Goal: Information Seeking & Learning: Learn about a topic

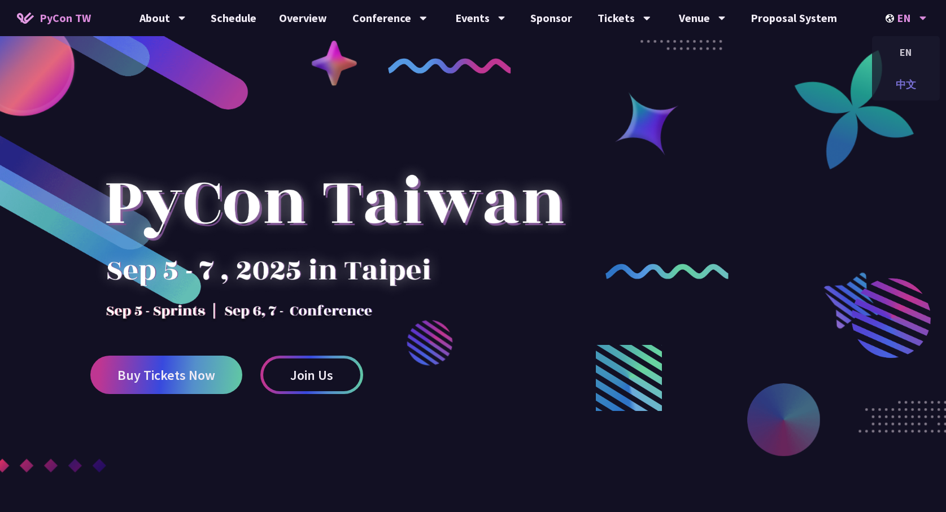
click at [902, 78] on div "中文" at bounding box center [906, 84] width 68 height 27
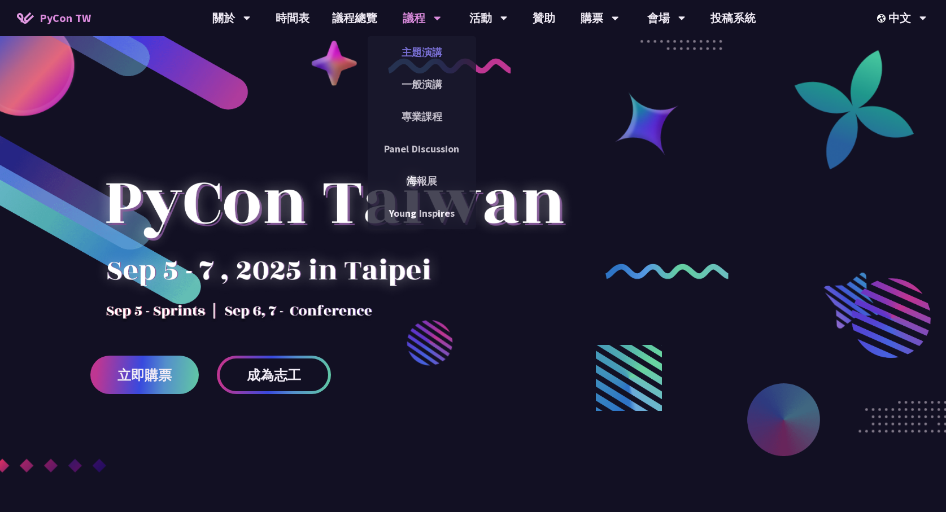
click at [426, 51] on link "主題演講" at bounding box center [421, 52] width 108 height 27
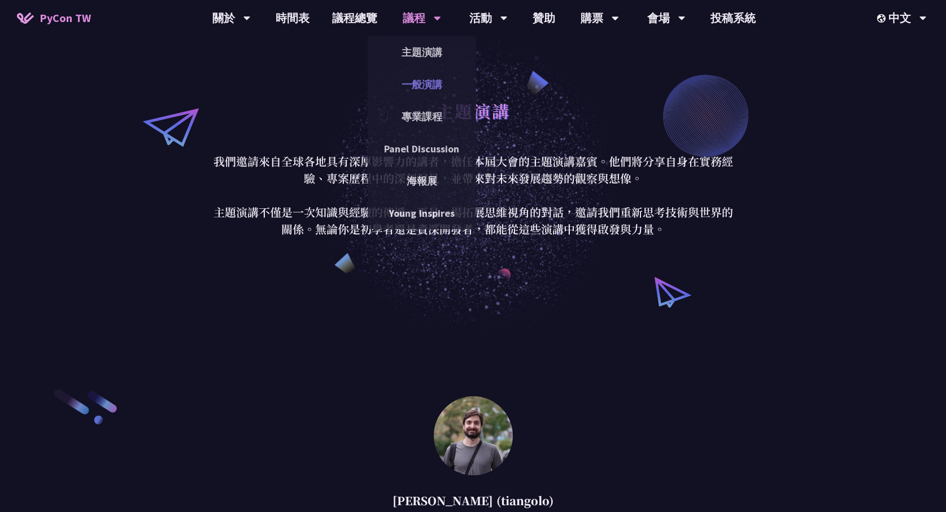
click at [428, 80] on link "一般演講" at bounding box center [421, 84] width 108 height 27
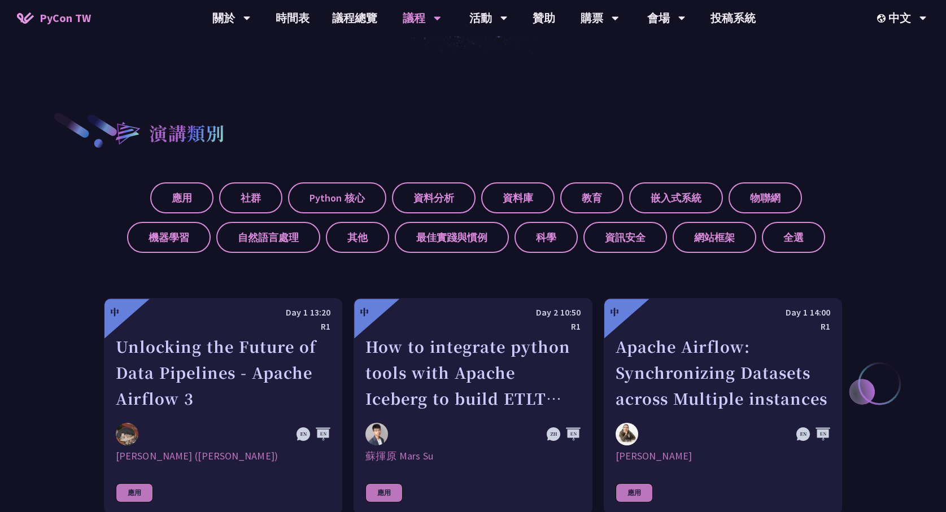
scroll to position [397, 0]
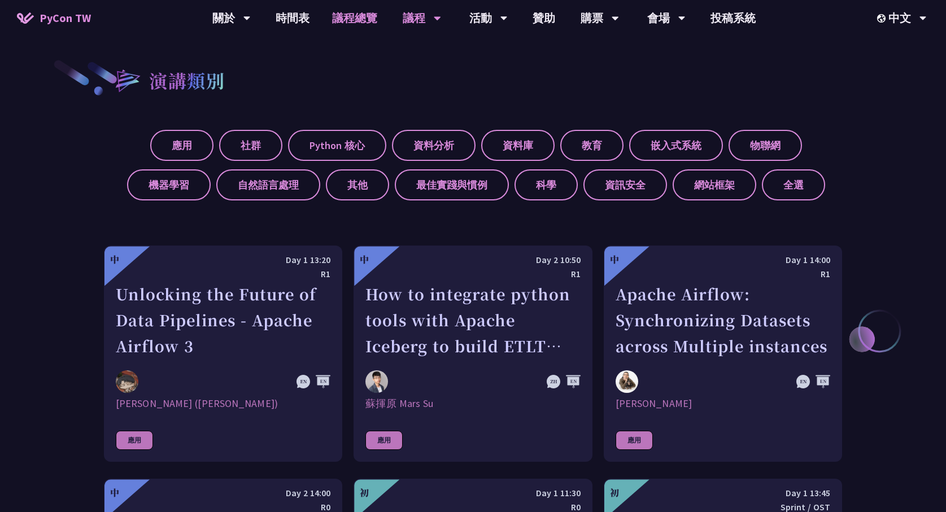
click at [370, 14] on link "議程總覽" at bounding box center [355, 18] width 68 height 36
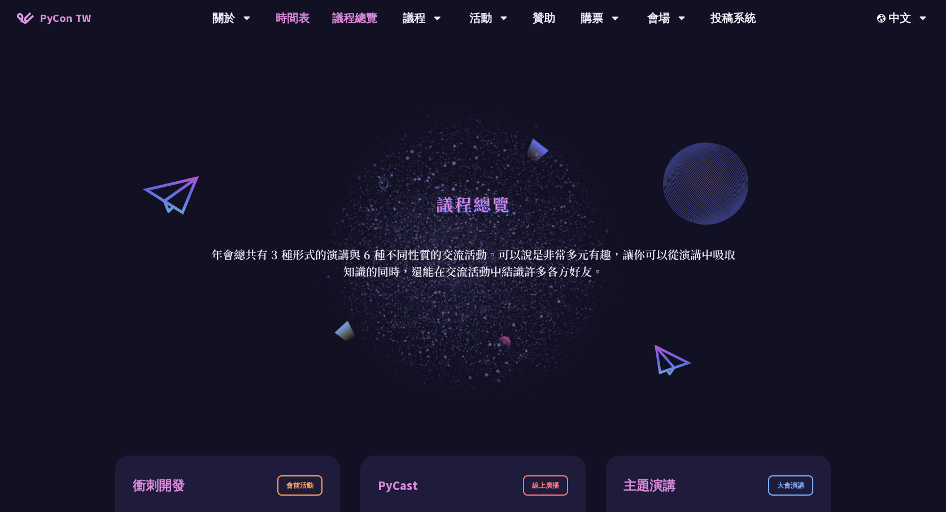
click at [287, 21] on link "時間表" at bounding box center [292, 18] width 56 height 36
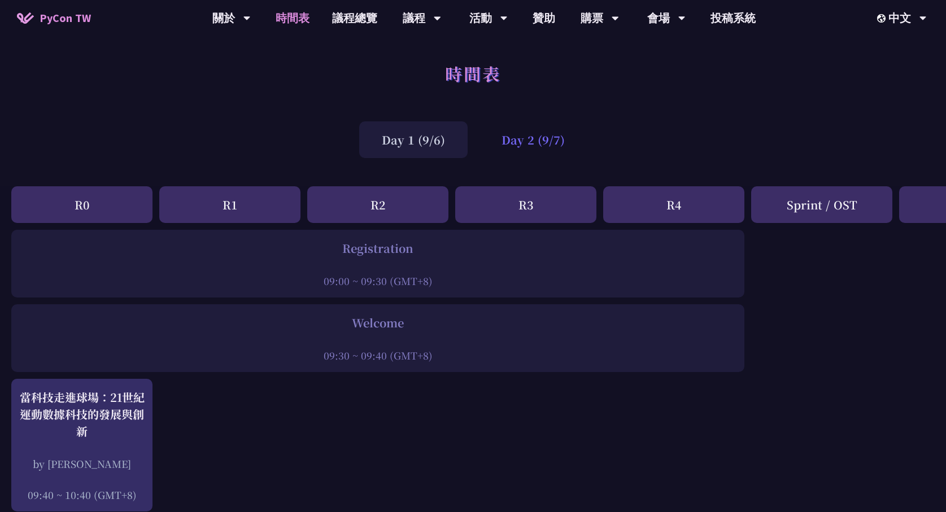
click at [520, 153] on div "Day 2 (9/7)" at bounding box center [533, 139] width 108 height 37
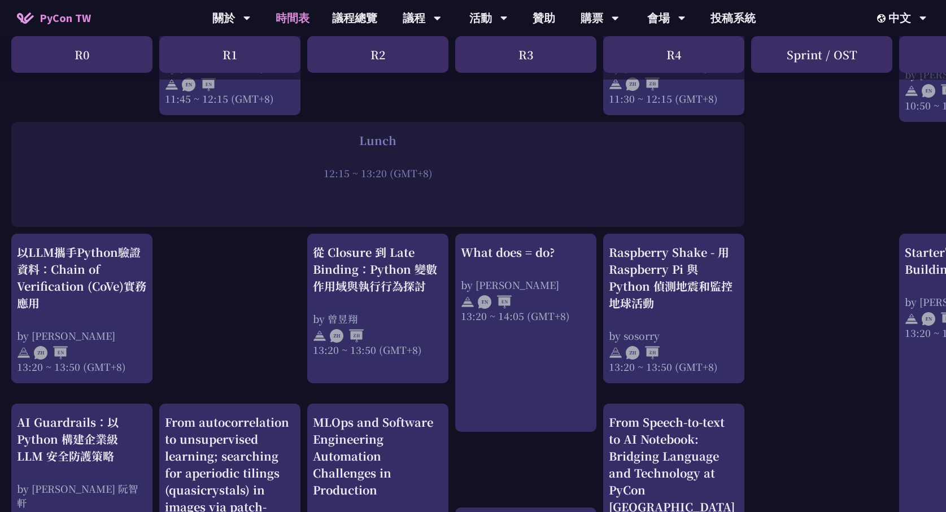
scroll to position [838, 0]
click at [377, 135] on div "Lunch" at bounding box center [377, 139] width 721 height 17
drag, startPoint x: 377, startPoint y: 135, endPoint x: 476, endPoint y: 190, distance: 113.4
click at [476, 190] on div "Lunch 12:15 ~ 13:20 (GMT+8)" at bounding box center [377, 173] width 733 height 105
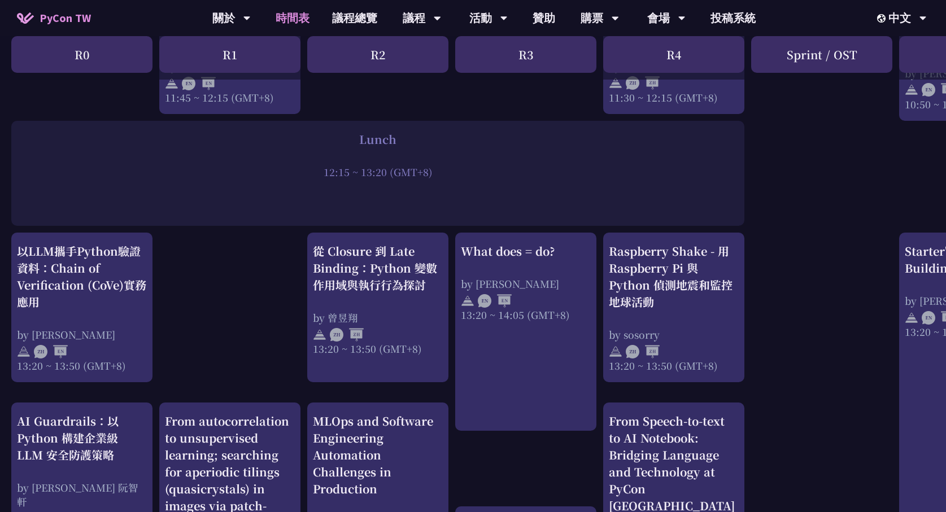
click at [476, 190] on div "Lunch 12:15 ~ 13:20 (GMT+8)" at bounding box center [377, 173] width 733 height 105
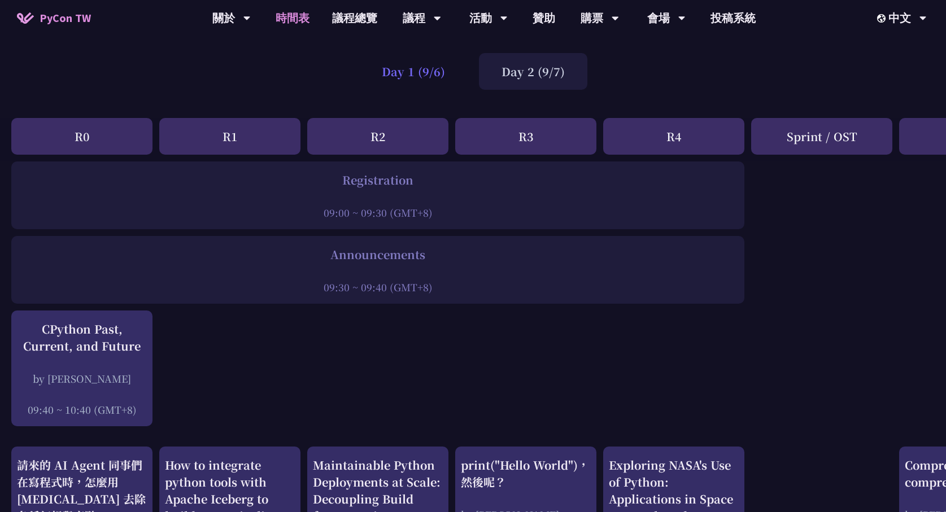
scroll to position [0, 0]
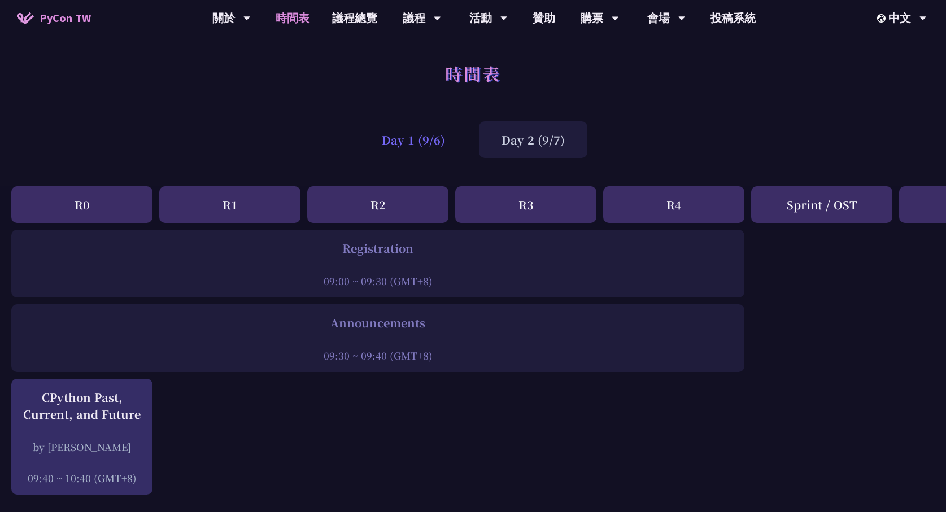
click at [434, 145] on div "Day 1 (9/6)" at bounding box center [413, 139] width 108 height 37
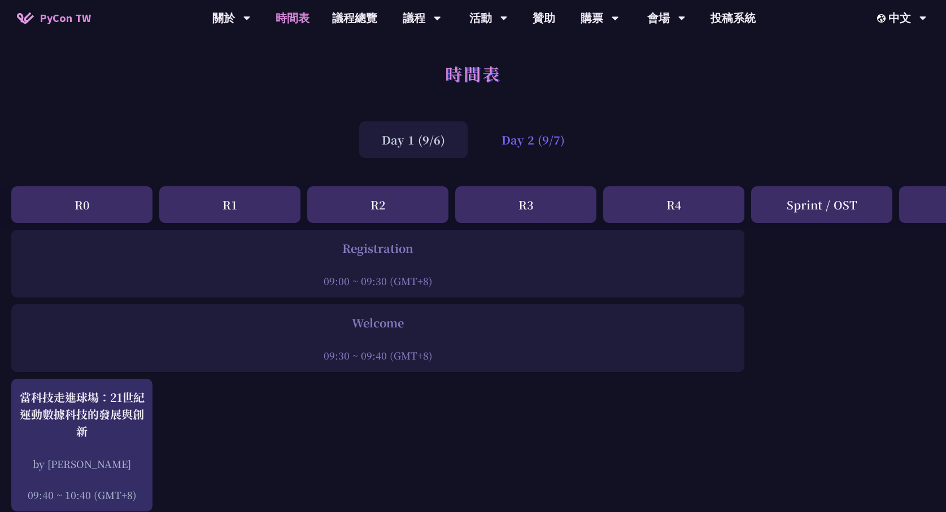
click at [541, 138] on div "Day 2 (9/7)" at bounding box center [533, 139] width 108 height 37
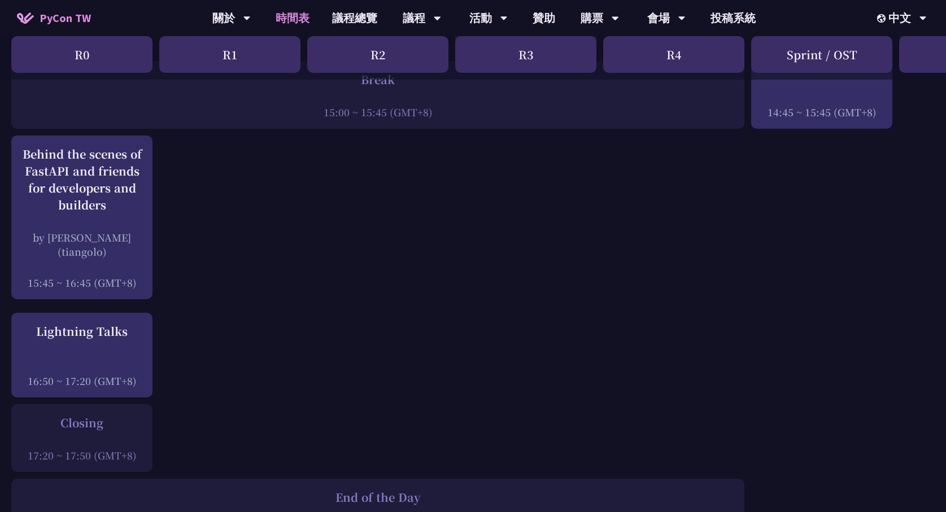
scroll to position [1456, 0]
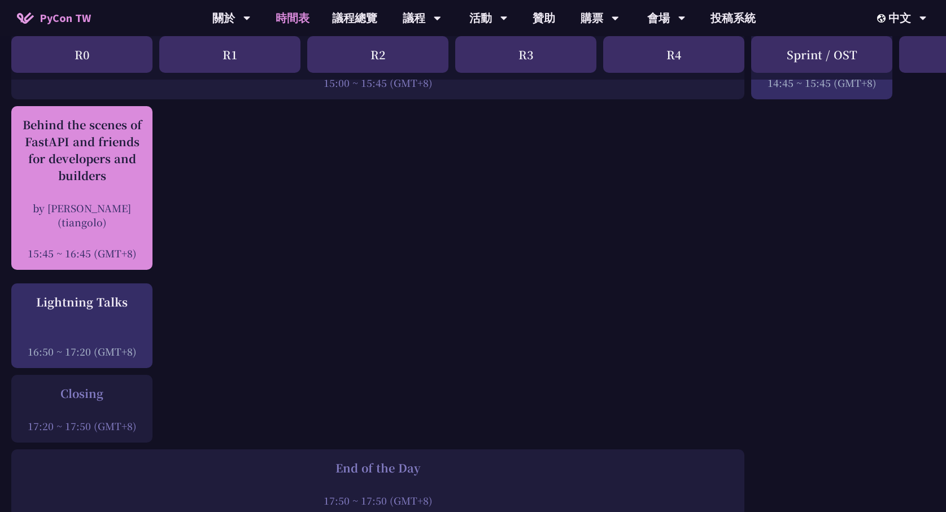
click at [120, 192] on div "Behind the scenes of FastAPI and friends for developers and builders by [PERSON…" at bounding box center [82, 188] width 130 height 144
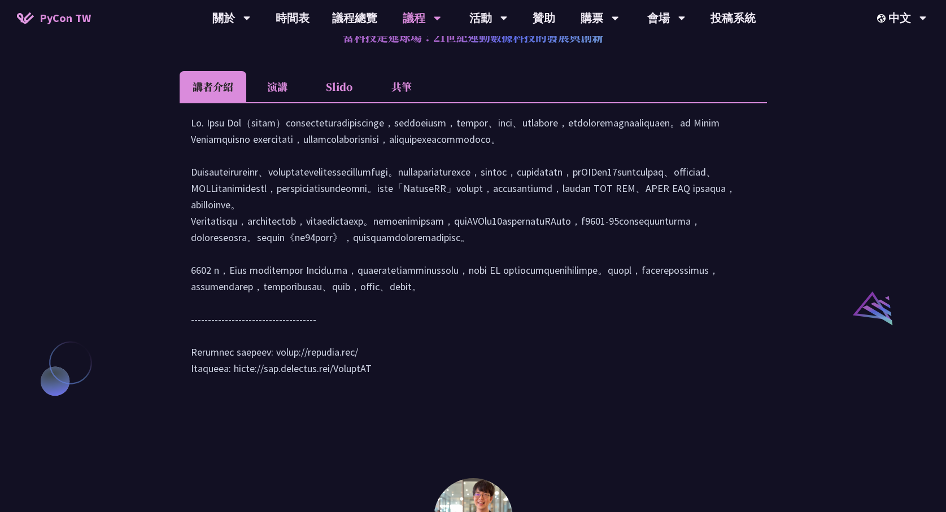
scroll to position [1037, 0]
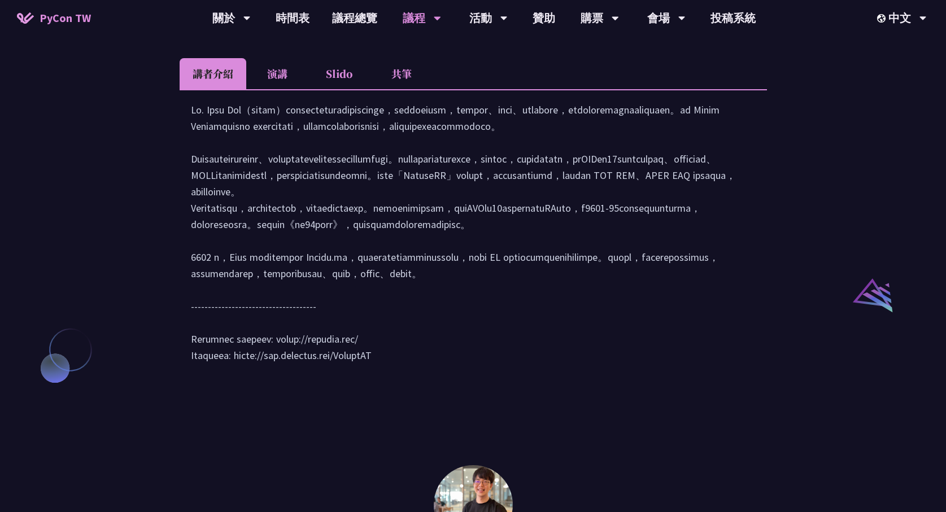
click at [367, 145] on div at bounding box center [473, 238] width 565 height 273
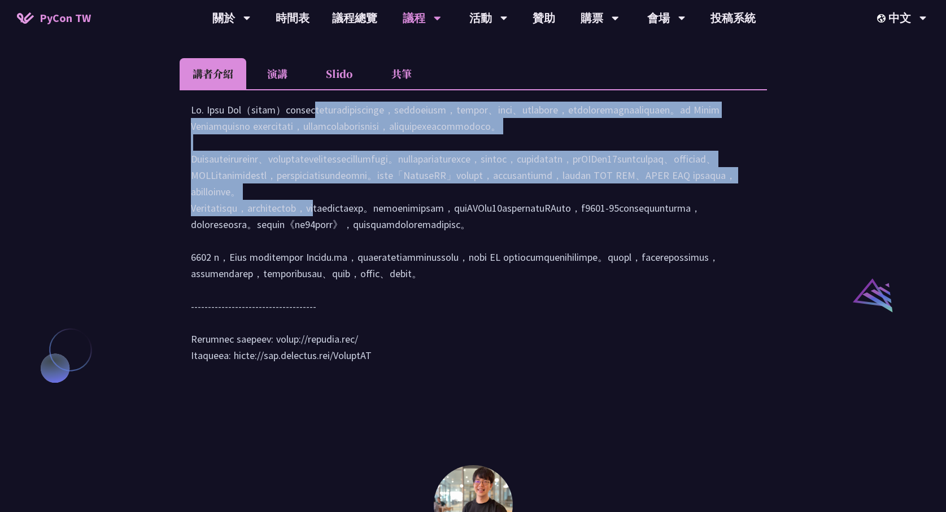
drag, startPoint x: 367, startPoint y: 145, endPoint x: 393, endPoint y: 192, distance: 53.8
click at [393, 192] on div at bounding box center [473, 238] width 565 height 273
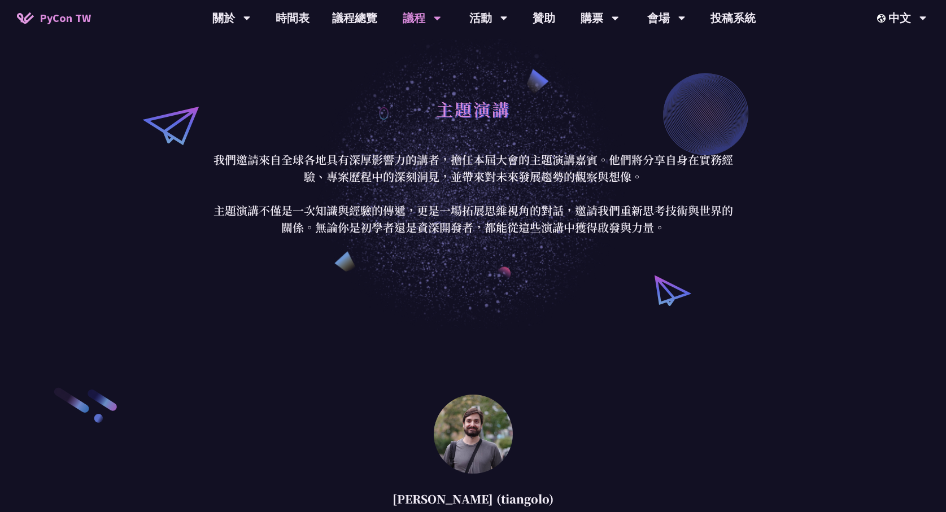
scroll to position [0, 0]
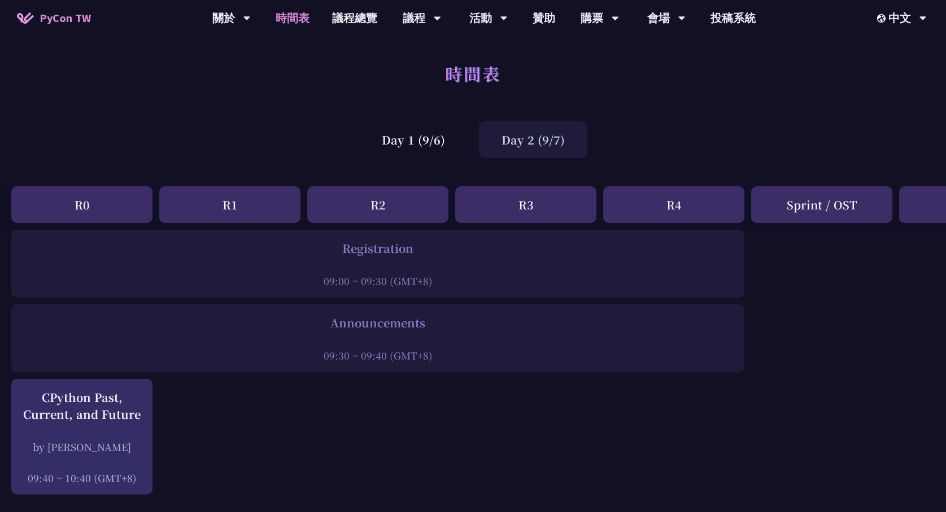
click at [497, 143] on div "Day 2 (9/7)" at bounding box center [533, 139] width 108 height 37
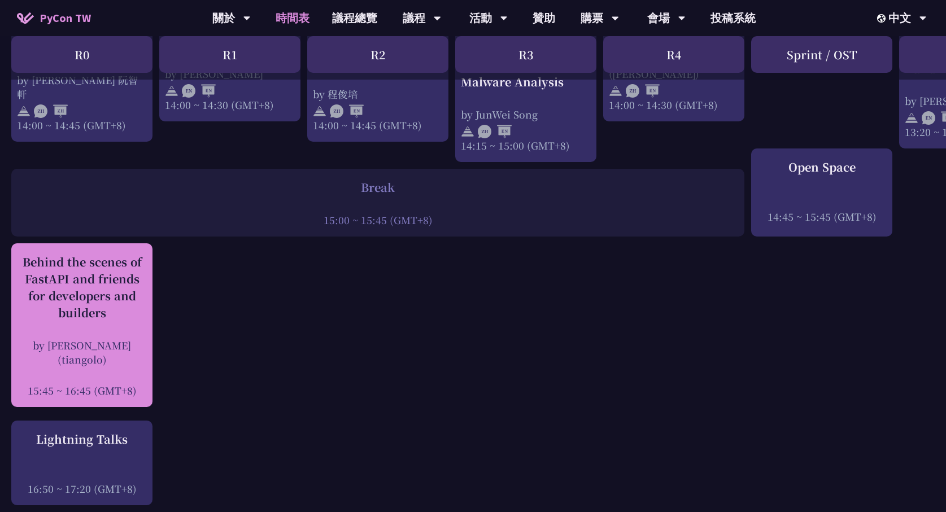
scroll to position [1322, 0]
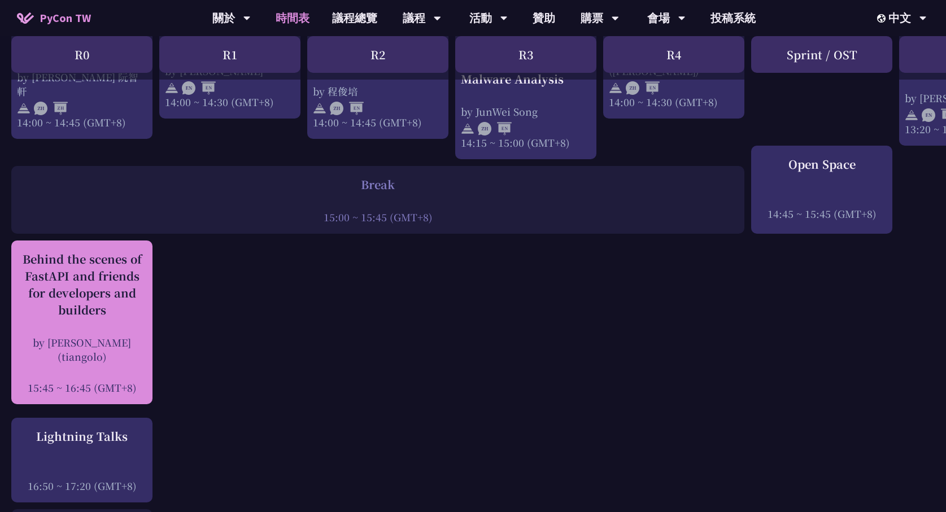
click at [120, 349] on div "by [PERSON_NAME] (tiangolo)" at bounding box center [82, 349] width 130 height 28
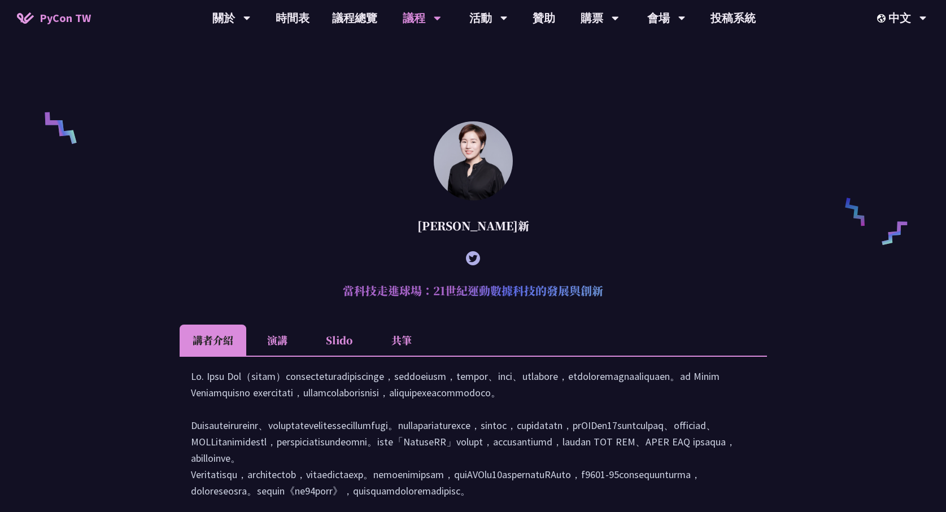
scroll to position [691, 0]
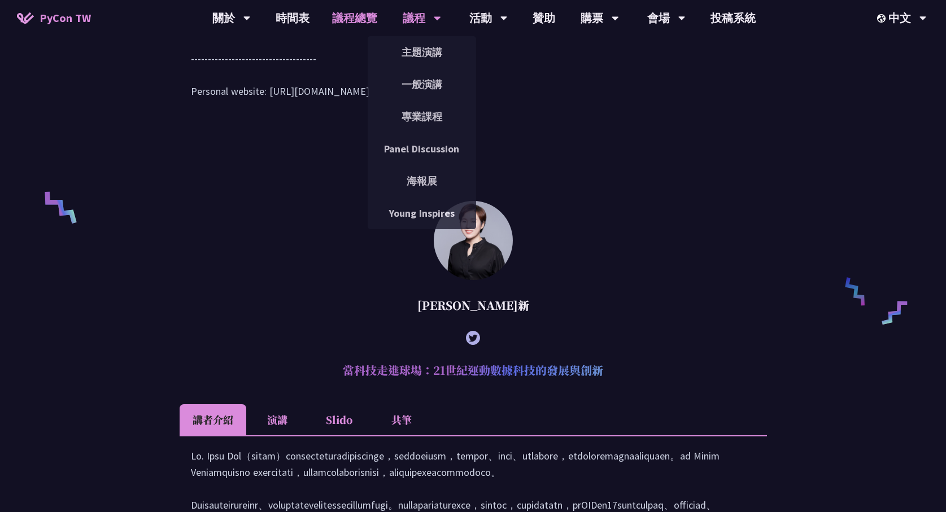
click at [338, 16] on link "議程總覽" at bounding box center [355, 18] width 68 height 36
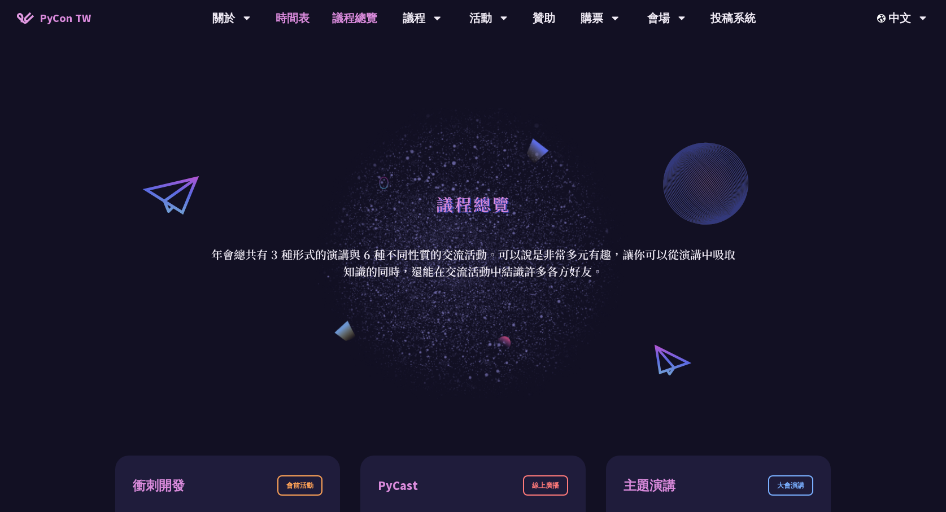
click at [301, 24] on link "時間表" at bounding box center [292, 18] width 56 height 36
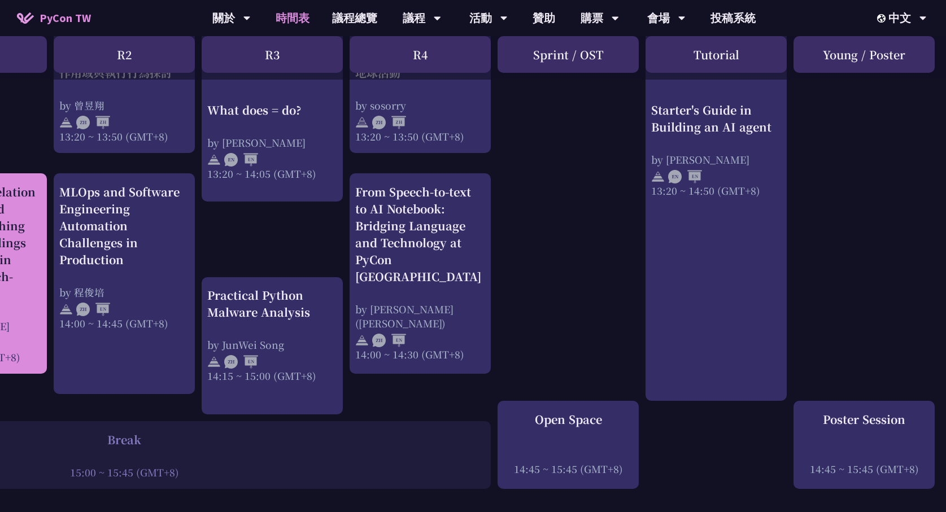
scroll to position [1067, 139]
